Goal: Find contact information: Find contact information

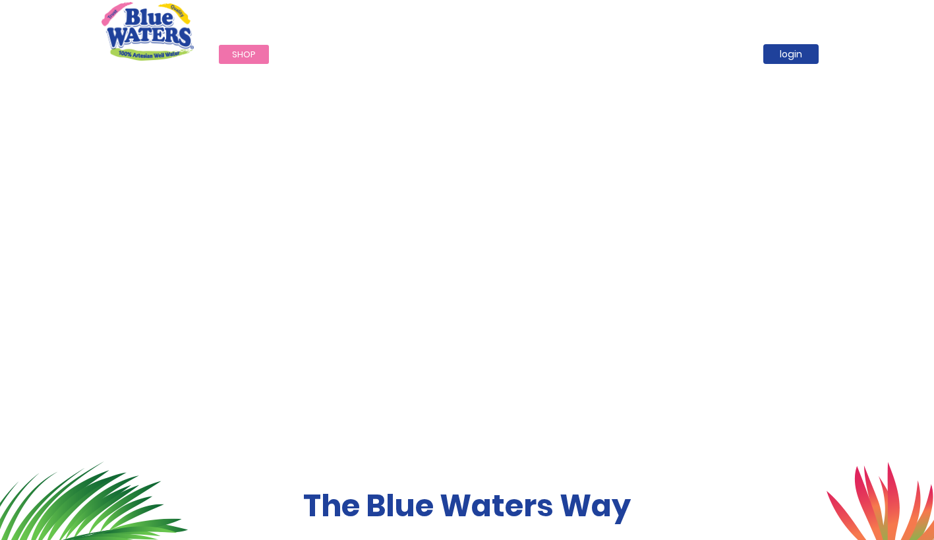
scroll to position [264, 0]
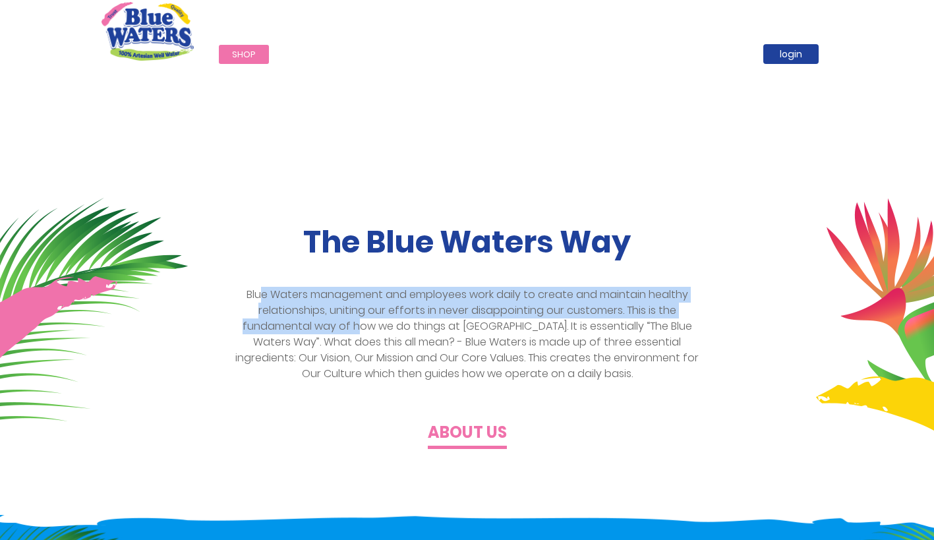
drag, startPoint x: 252, startPoint y: 295, endPoint x: 652, endPoint y: 304, distance: 400.0
click at [652, 304] on p "Blue Waters management and employees work daily to create and maintain healthy …" at bounding box center [467, 334] width 478 height 95
copy p "e Waters management and employees work daily to create and maintain healthy rel…"
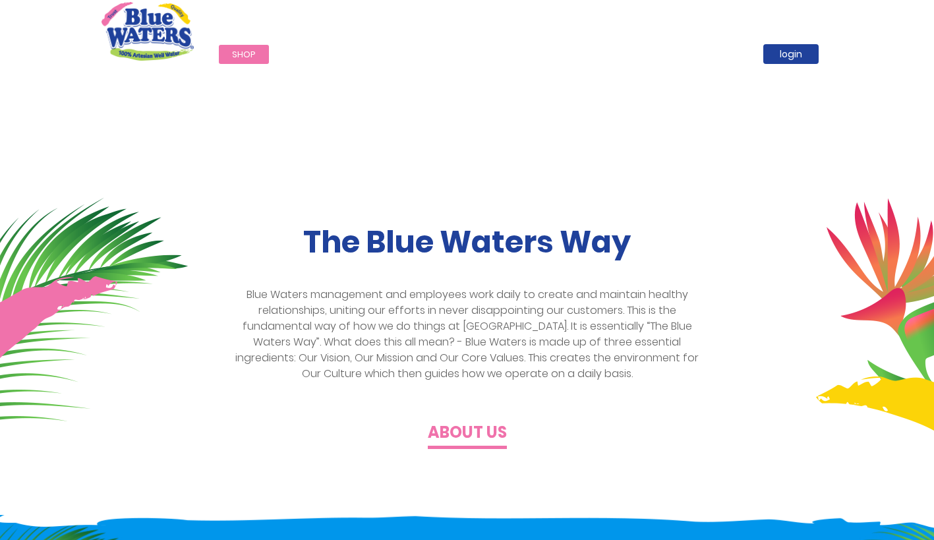
click at [533, 327] on p "Blue Waters management and employees work daily to create and maintain healthy …" at bounding box center [467, 334] width 478 height 95
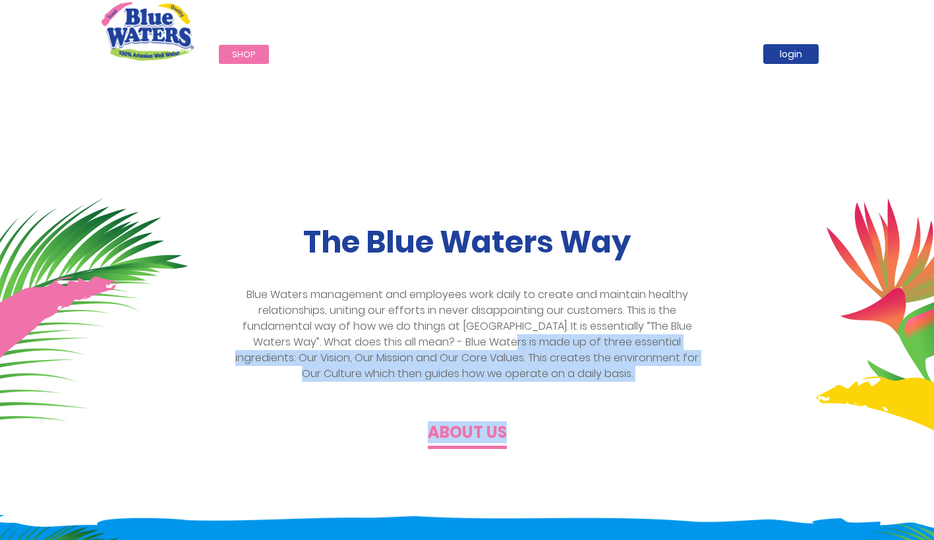
click at [582, 368] on div "The Blue Waters Way Blue Waters management and employees work daily to create a…" at bounding box center [467, 333] width 751 height 218
copy div "made up of three essential ingredients: Our Vision, Our Mission and Our Core Va…"
click at [565, 362] on p "Blue Waters management and employees work daily to create and maintain healthy …" at bounding box center [467, 334] width 478 height 95
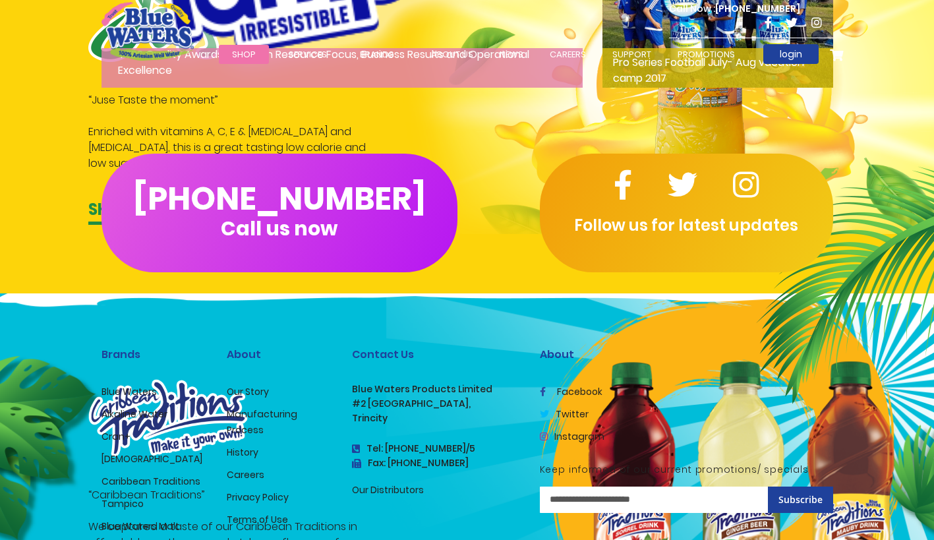
scroll to position [2372, 0]
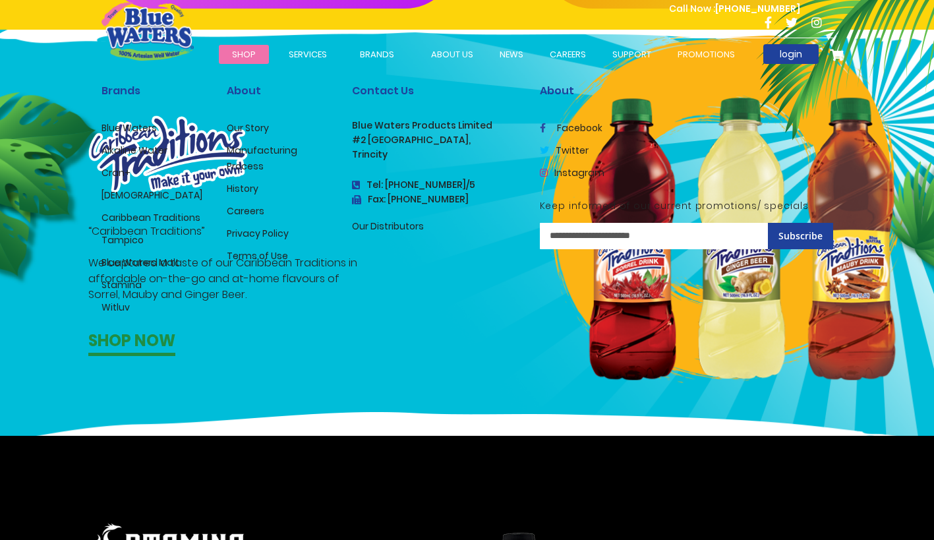
drag, startPoint x: 369, startPoint y: 134, endPoint x: 452, endPoint y: 136, distance: 83.0
click at [452, 136] on h3 "#2 [GEOGRAPHIC_DATA]," at bounding box center [436, 139] width 168 height 11
copy h3 "range [GEOGRAPHIC_DATA]"
click at [363, 154] on h3 "Trincity" at bounding box center [436, 154] width 168 height 11
drag, startPoint x: 352, startPoint y: 148, endPoint x: 383, endPoint y: 148, distance: 30.3
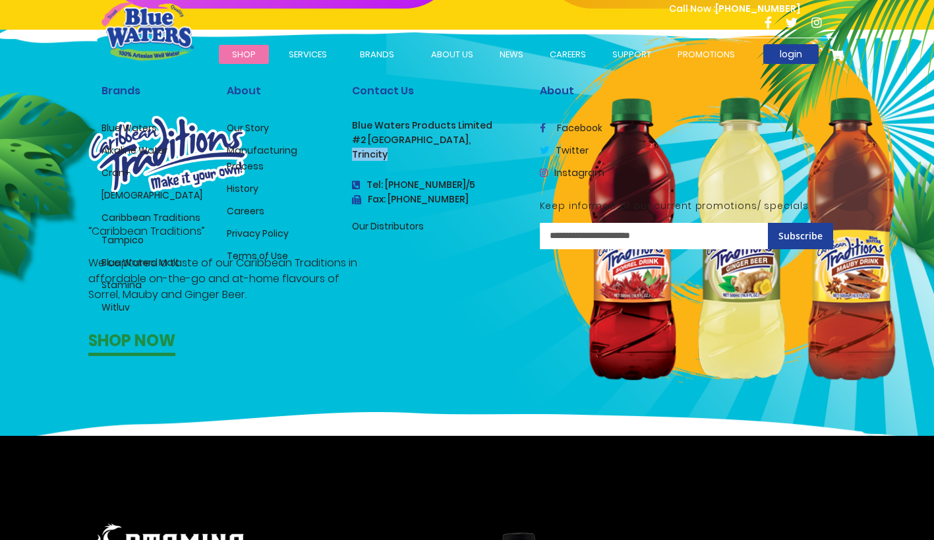
click at [383, 149] on h3 "Trincity" at bounding box center [436, 154] width 168 height 11
copy h3 "Trincity"
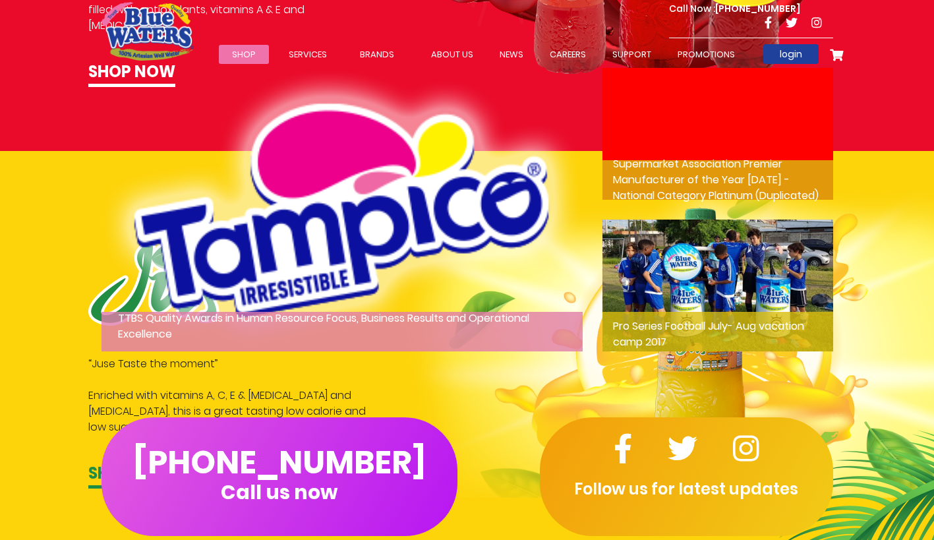
scroll to position [2108, 0]
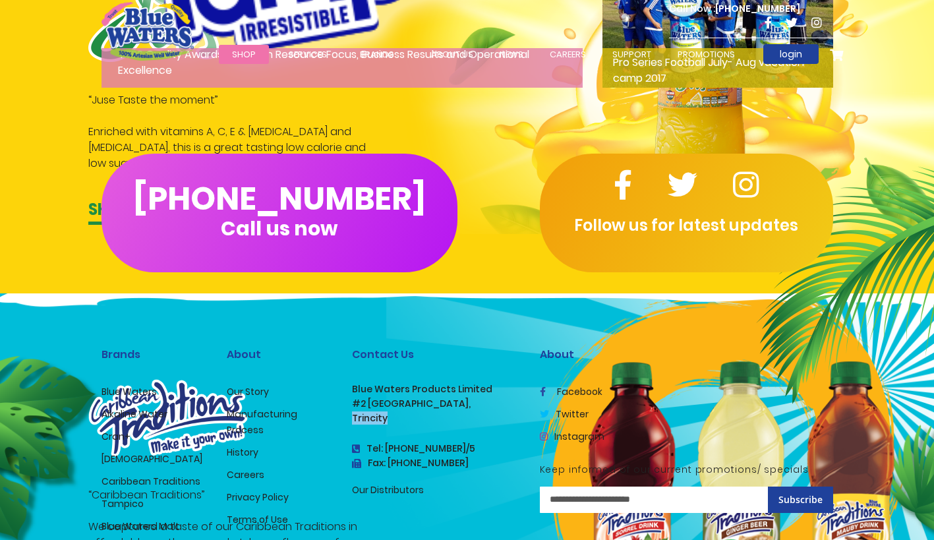
copy h3 "Trincity"
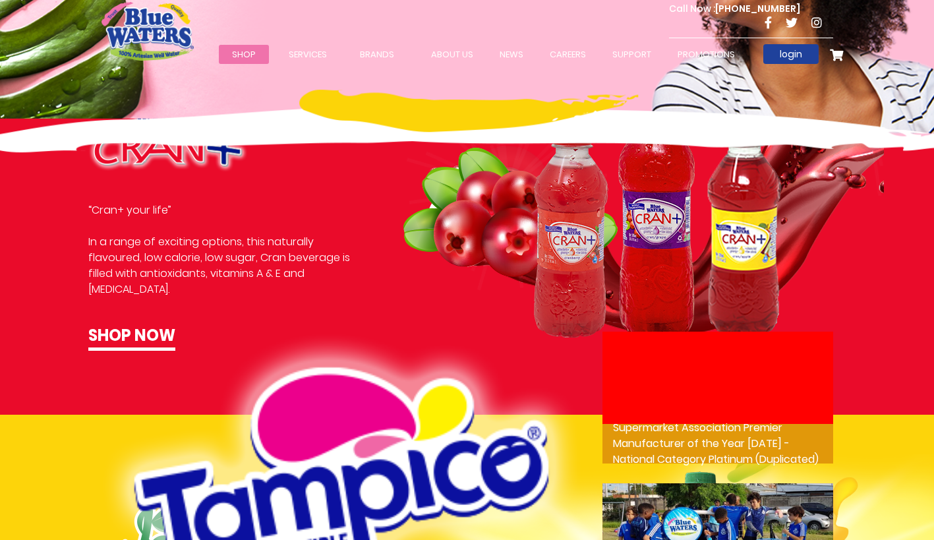
scroll to position [1845, 0]
